Goal: Task Accomplishment & Management: Manage account settings

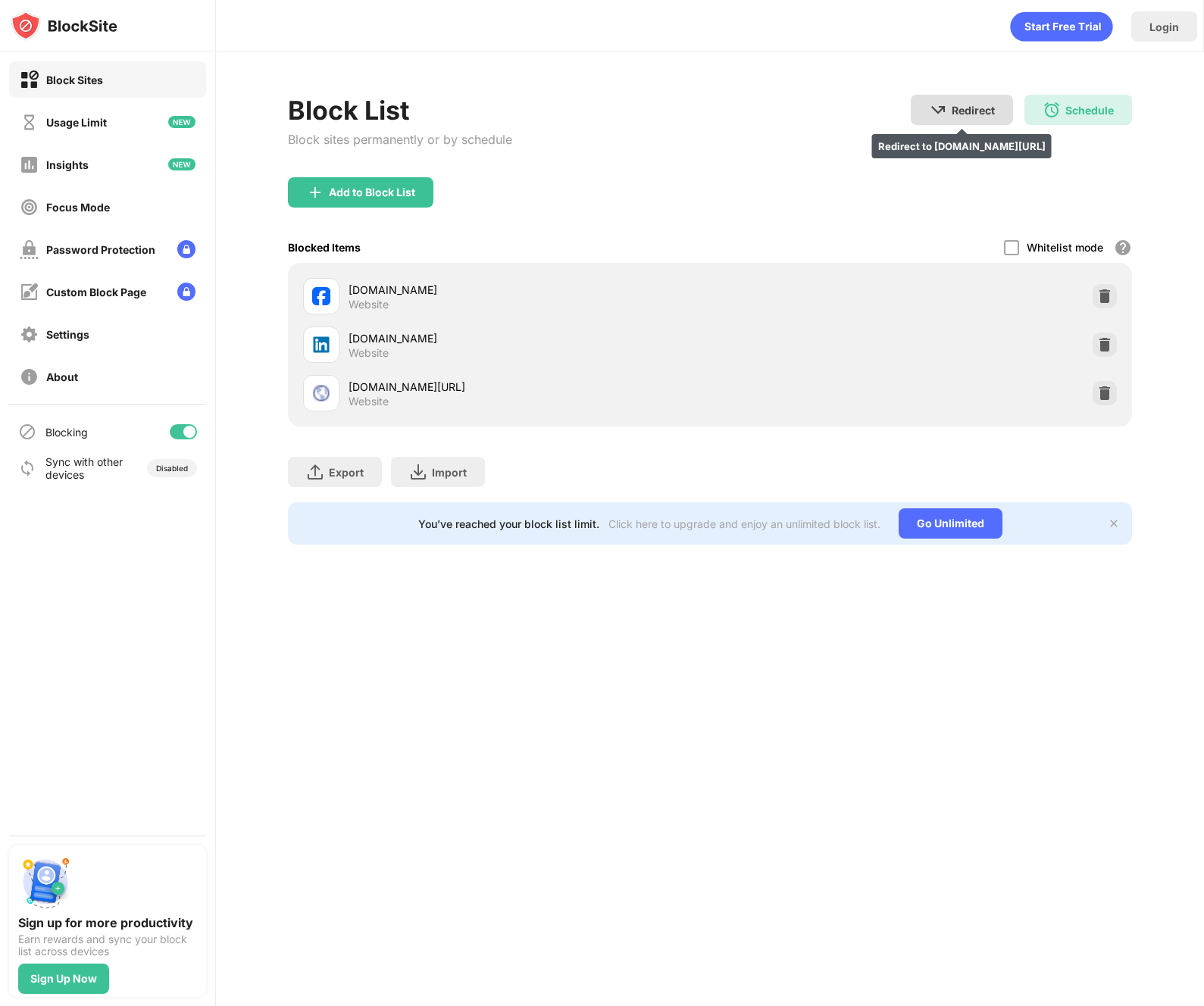
click at [994, 101] on div "Redirect Redirect to [DOMAIN_NAME][URL]" at bounding box center [961, 109] width 102 height 31
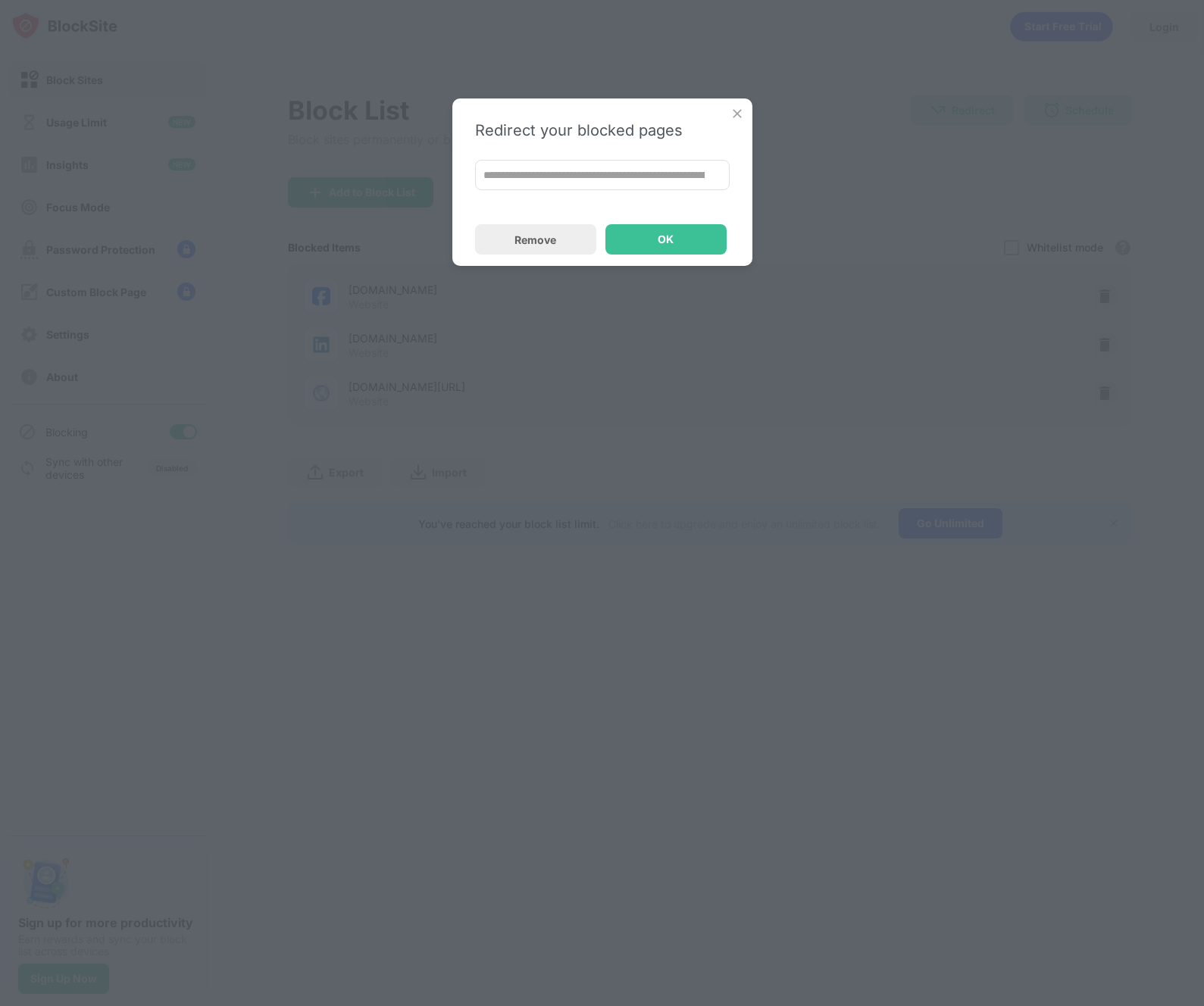
click at [502, 223] on div "**********" at bounding box center [602, 183] width 300 height 168
click at [744, 107] on div "**********" at bounding box center [602, 183] width 300 height 168
click at [739, 108] on img at bounding box center [737, 113] width 15 height 15
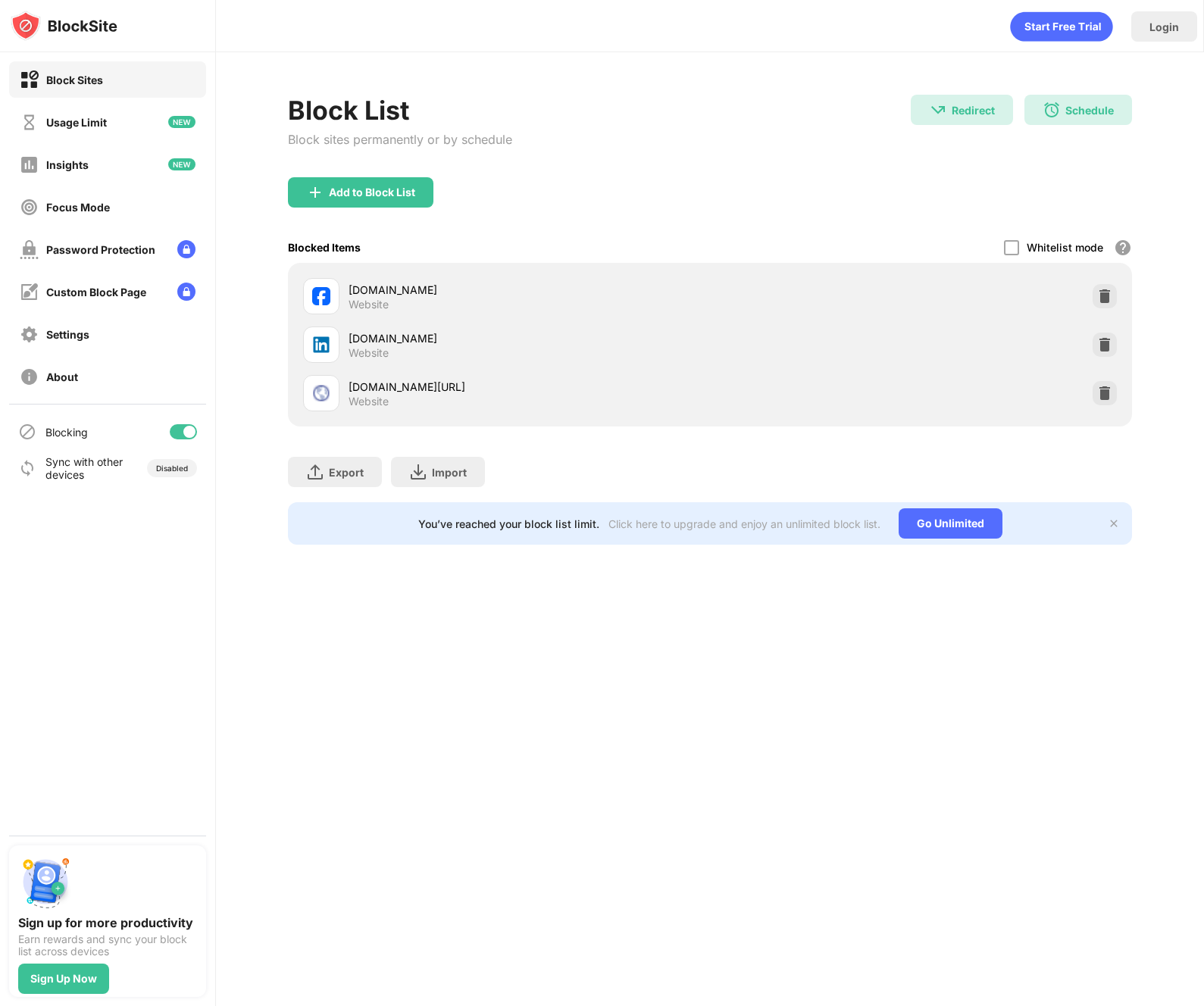
click at [1022, 103] on div "Redirect Redirect to [DOMAIN_NAME][URL] Schedule 06:00 to 21:00 Sun,Sat" at bounding box center [1021, 127] width 221 height 65
click at [1033, 106] on div "Schedule 06:00 to 21:00 Sun,Sat" at bounding box center [1077, 109] width 107 height 31
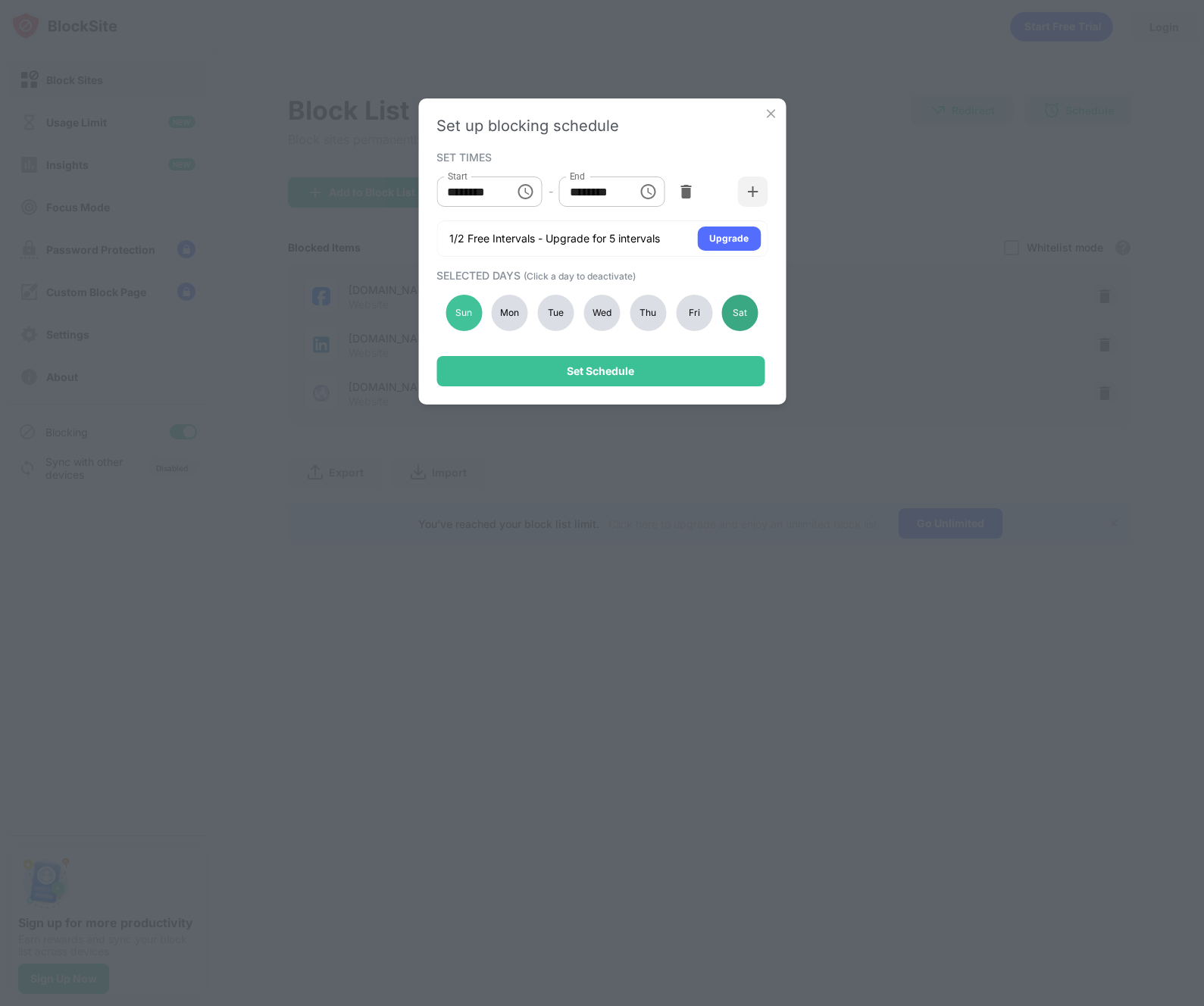
click at [723, 311] on div "Sat" at bounding box center [740, 313] width 37 height 37
click at [503, 307] on div "Mon" at bounding box center [510, 313] width 37 height 37
click at [478, 306] on div "Sun" at bounding box center [464, 313] width 37 height 37
click at [677, 310] on div "Fri" at bounding box center [694, 313] width 37 height 37
click at [504, 312] on div "Mon" at bounding box center [510, 313] width 37 height 37
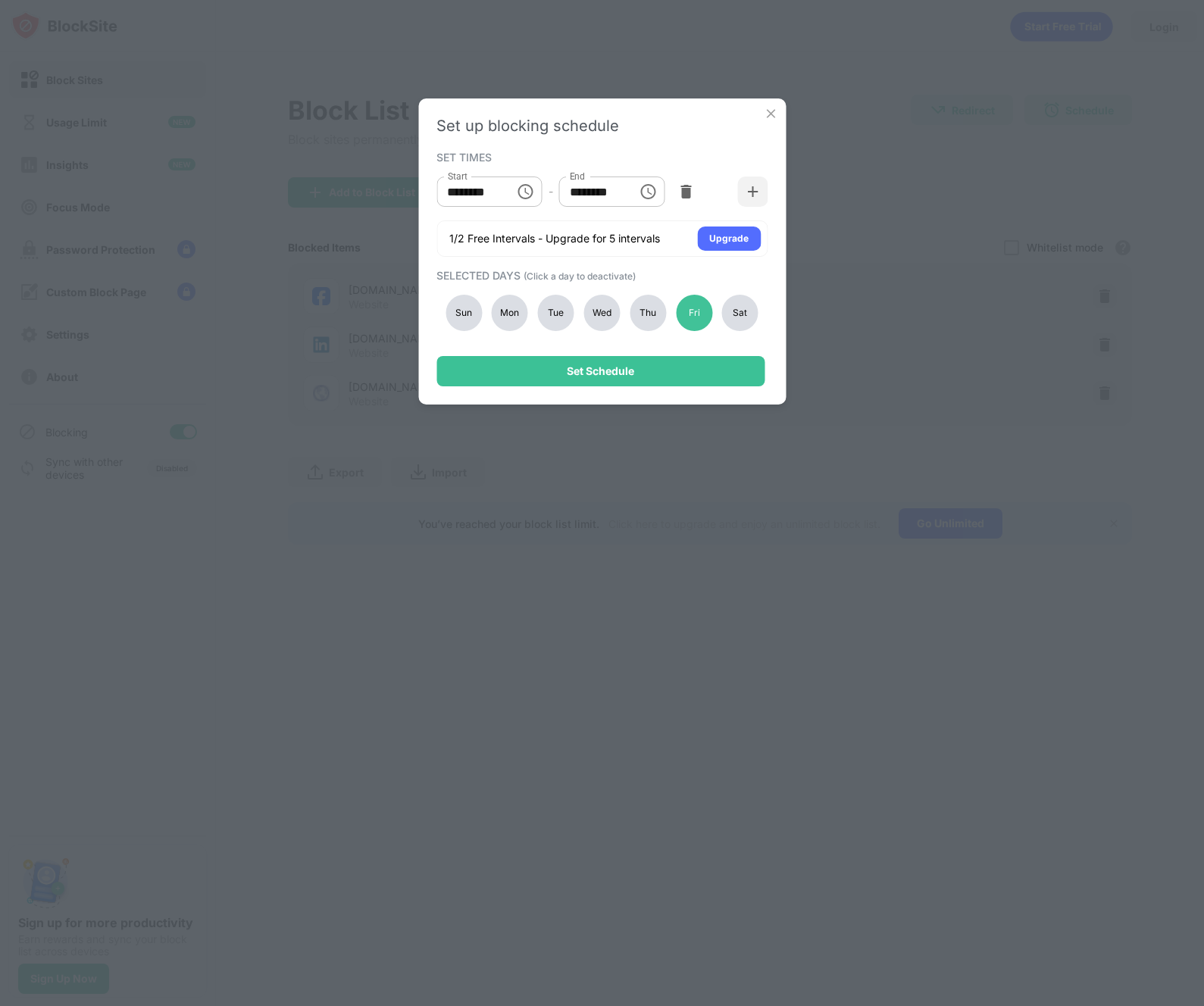
click at [564, 356] on div "Set Schedule" at bounding box center [599, 371] width 328 height 31
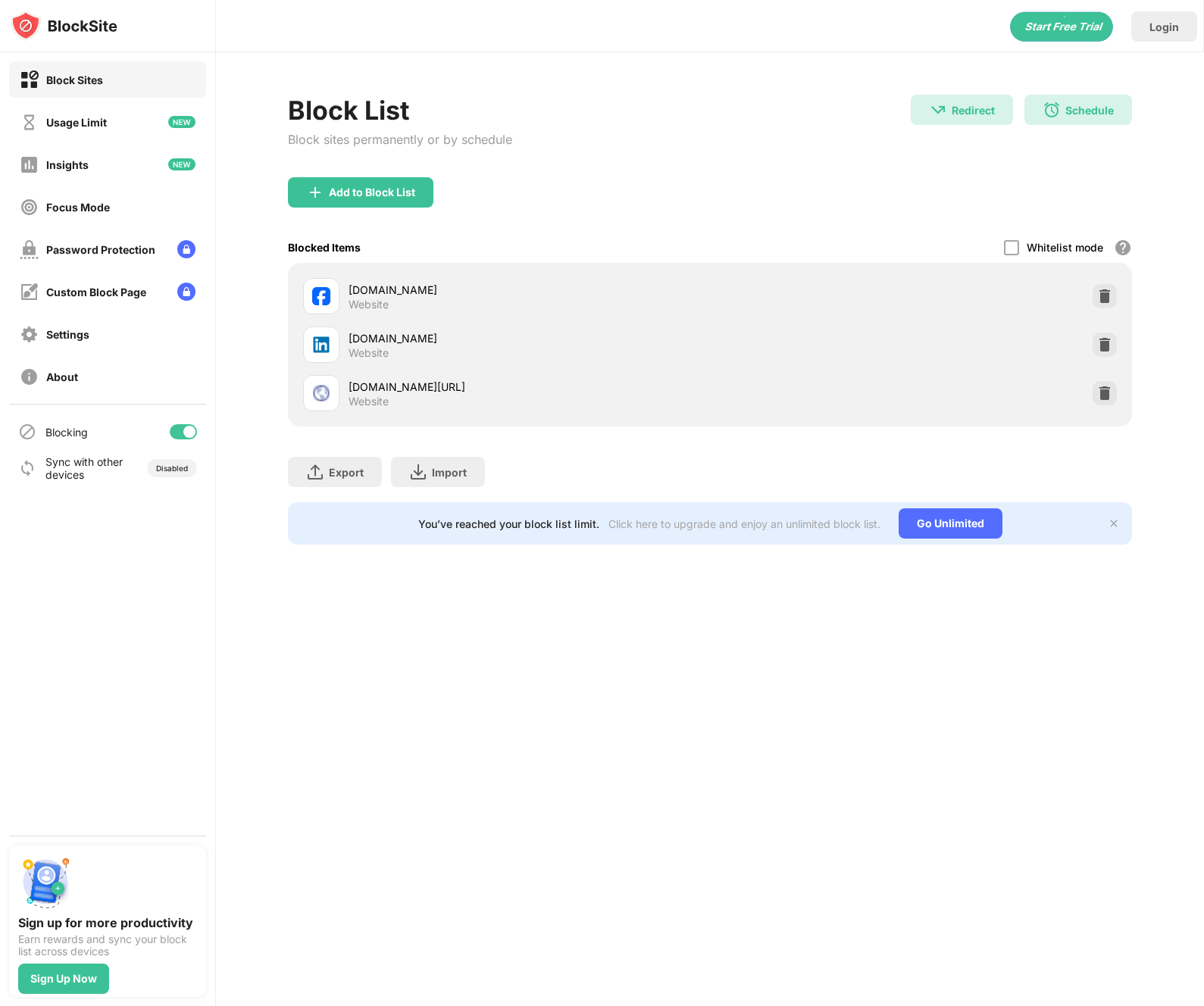
click at [1057, 105] on img at bounding box center [1051, 109] width 18 height 18
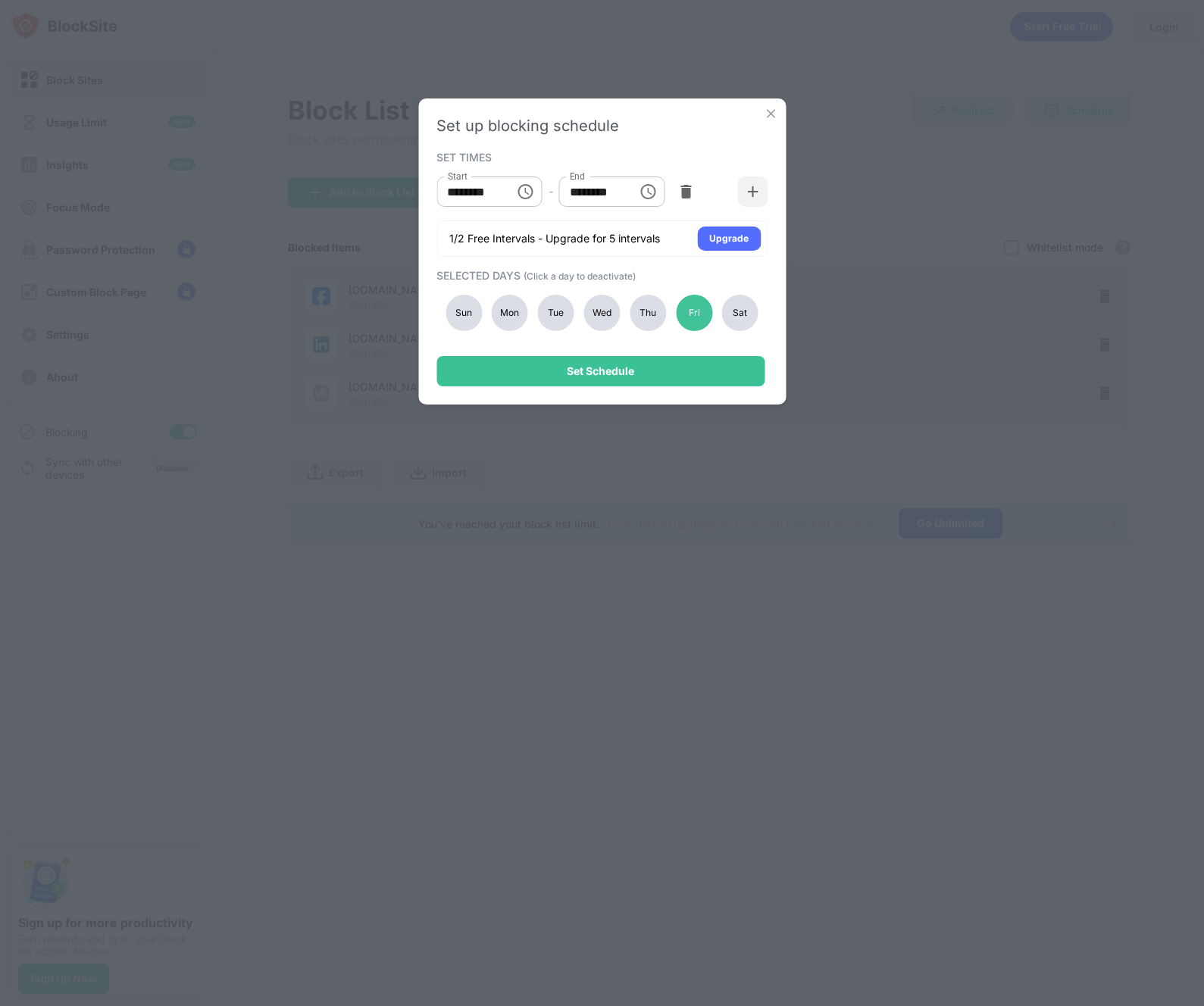
click at [518, 316] on div "Mon" at bounding box center [510, 313] width 37 height 37
click at [549, 316] on div "Tue" at bounding box center [556, 313] width 37 height 37
click at [612, 316] on div "Wed" at bounding box center [602, 313] width 37 height 37
click at [652, 309] on div "Thu" at bounding box center [647, 313] width 37 height 37
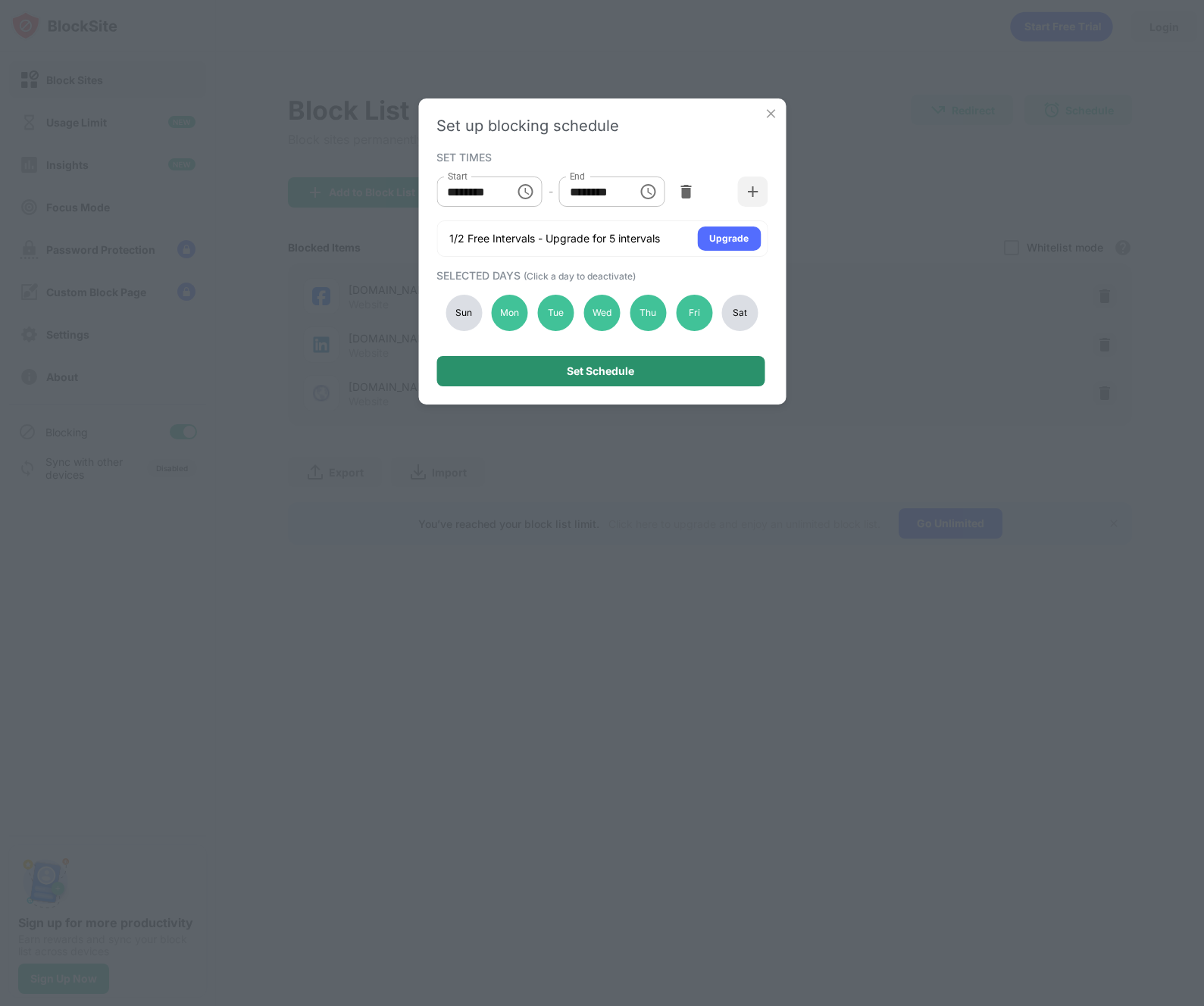
click at [638, 379] on div "Set Schedule" at bounding box center [599, 371] width 328 height 31
